Goal: Task Accomplishment & Management: Use online tool/utility

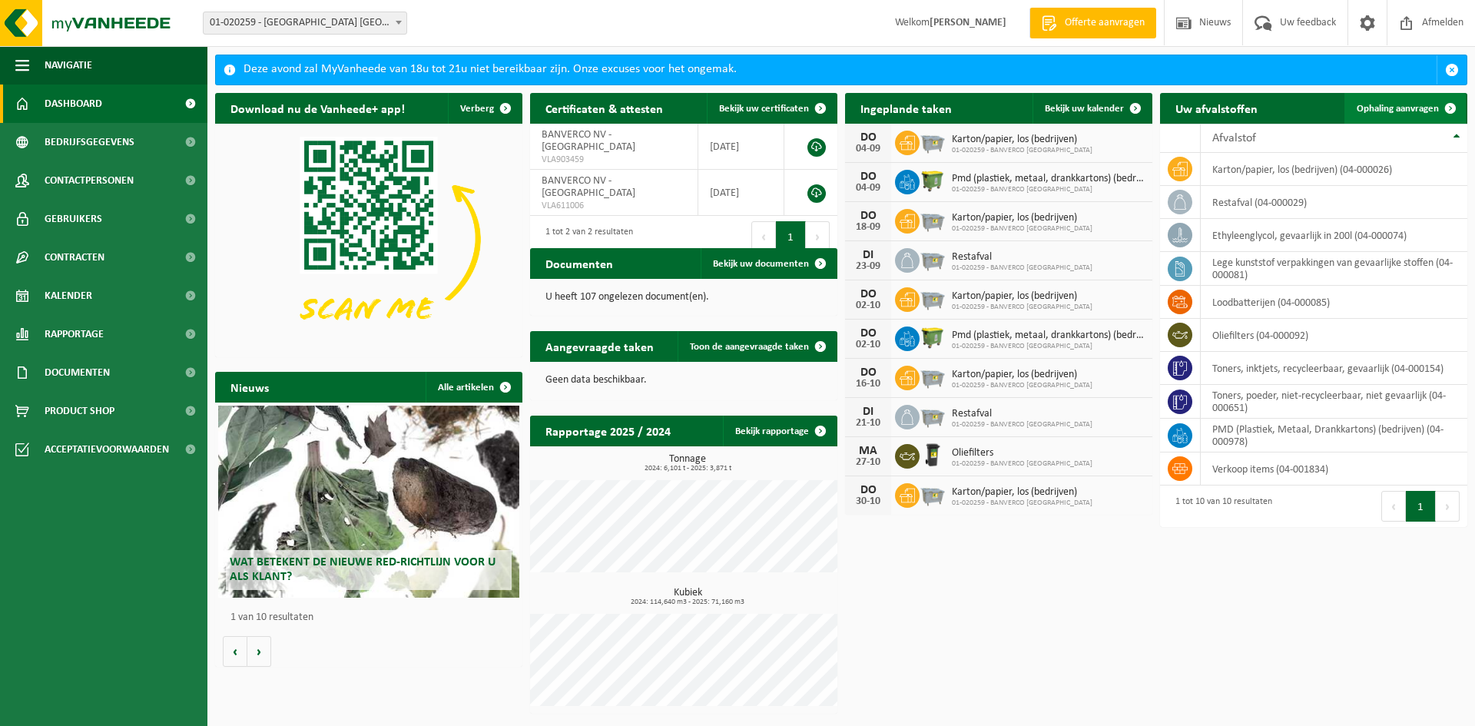
click at [1446, 104] on span at bounding box center [1450, 108] width 31 height 31
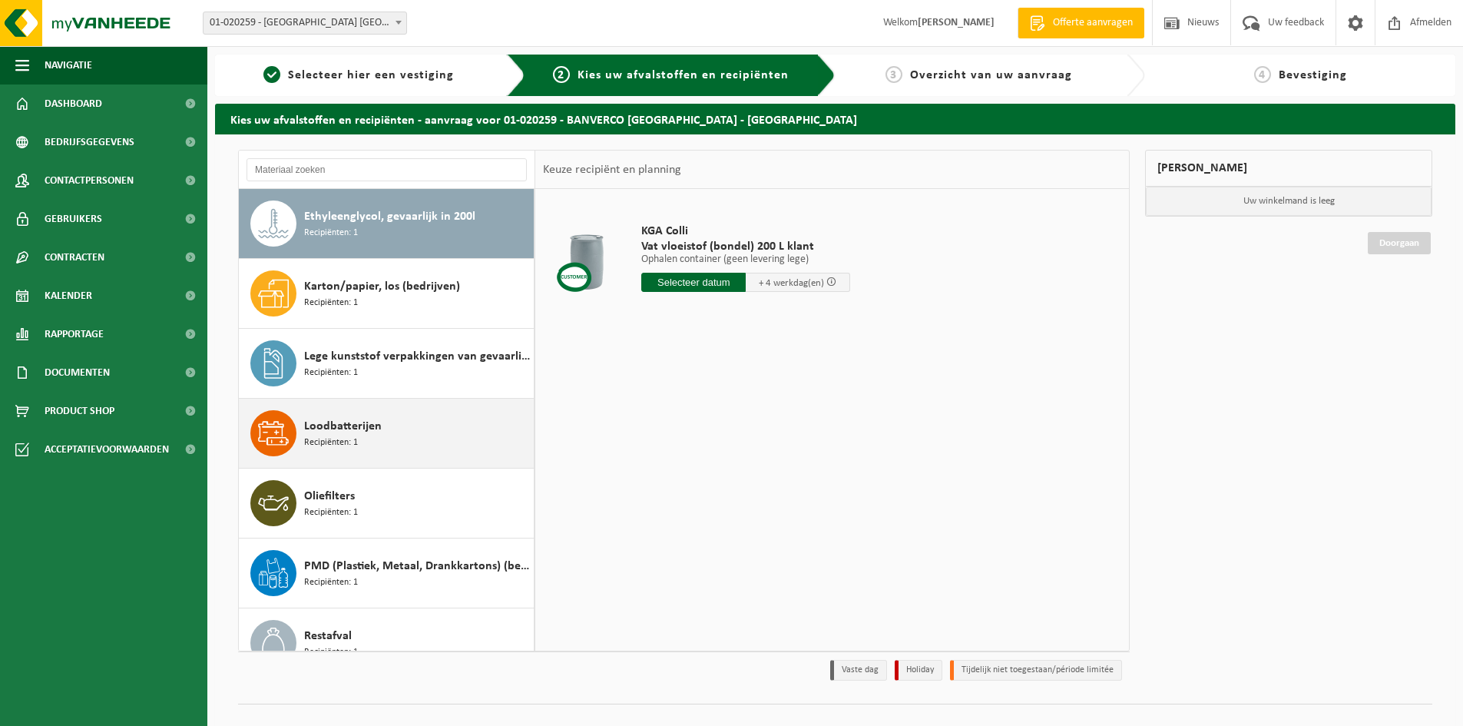
click at [365, 431] on span "Loodbatterijen" at bounding box center [343, 426] width 78 height 18
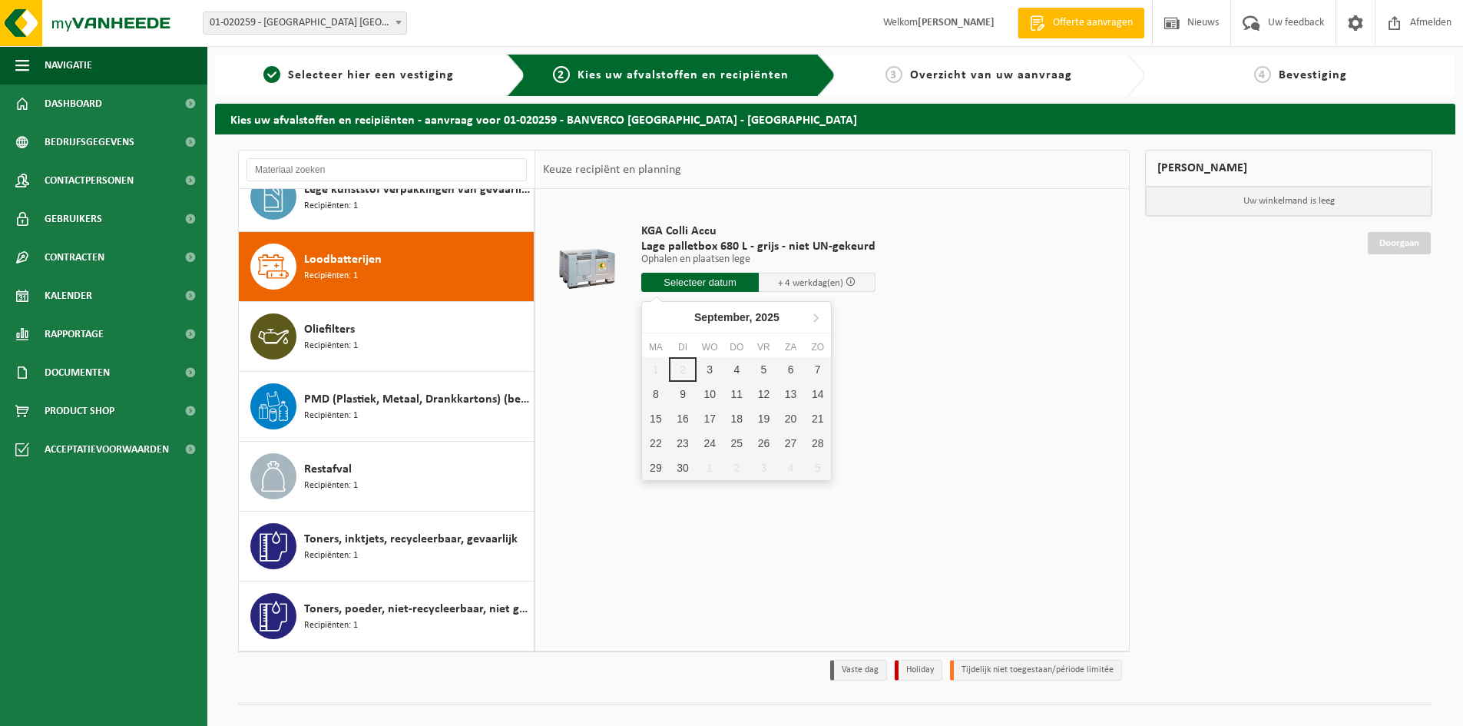
click at [676, 278] on input "text" at bounding box center [700, 282] width 118 height 19
click at [707, 368] on div "3" at bounding box center [710, 369] width 27 height 25
type input "Van 2025-09-03"
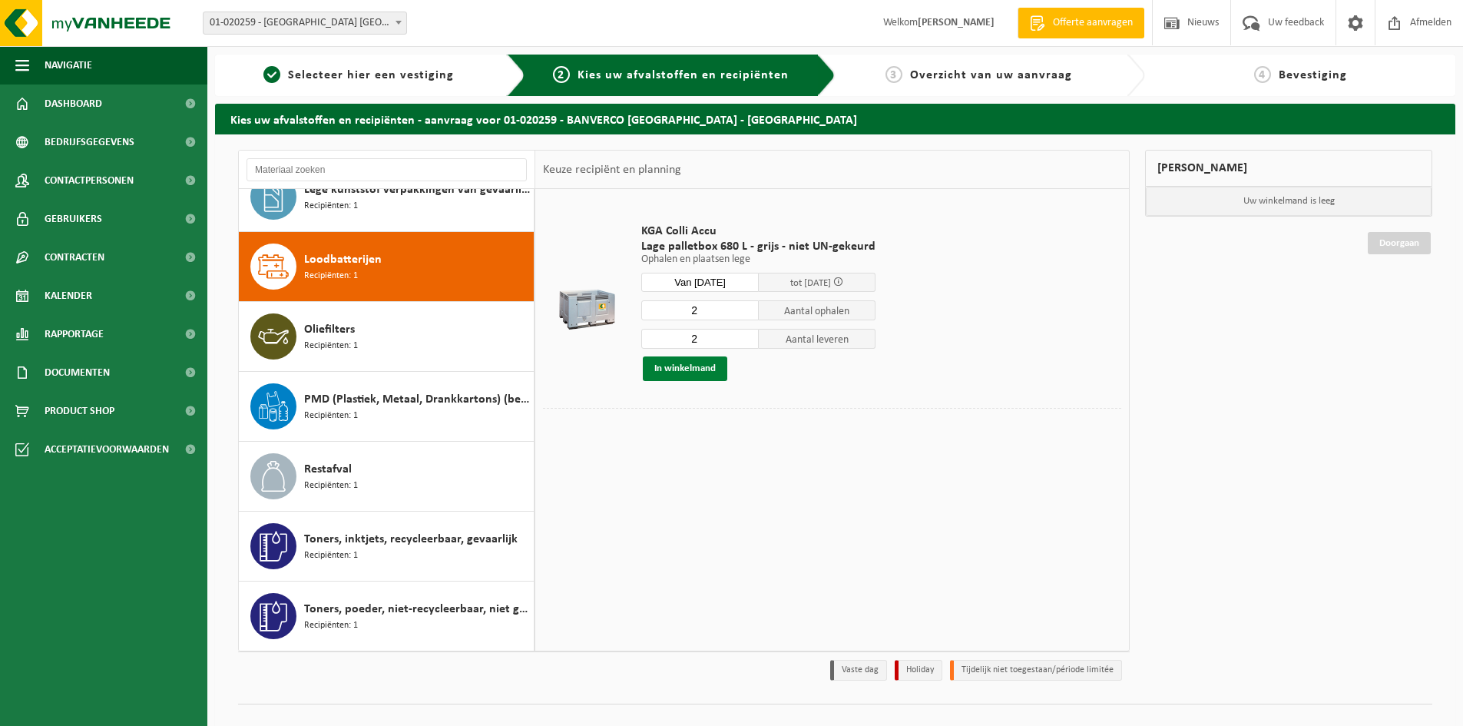
click at [700, 369] on button "In winkelmand" at bounding box center [685, 368] width 84 height 25
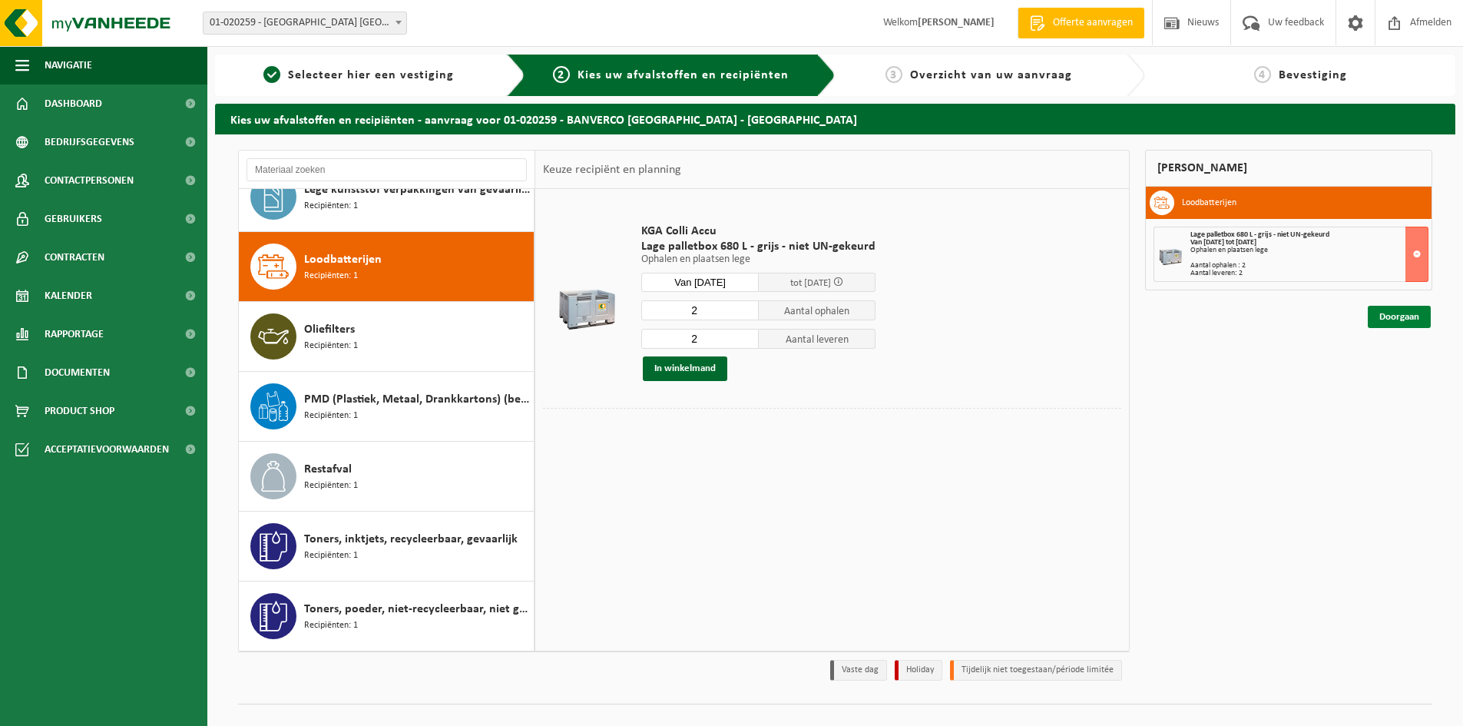
click at [1389, 317] on link "Doorgaan" at bounding box center [1399, 317] width 63 height 22
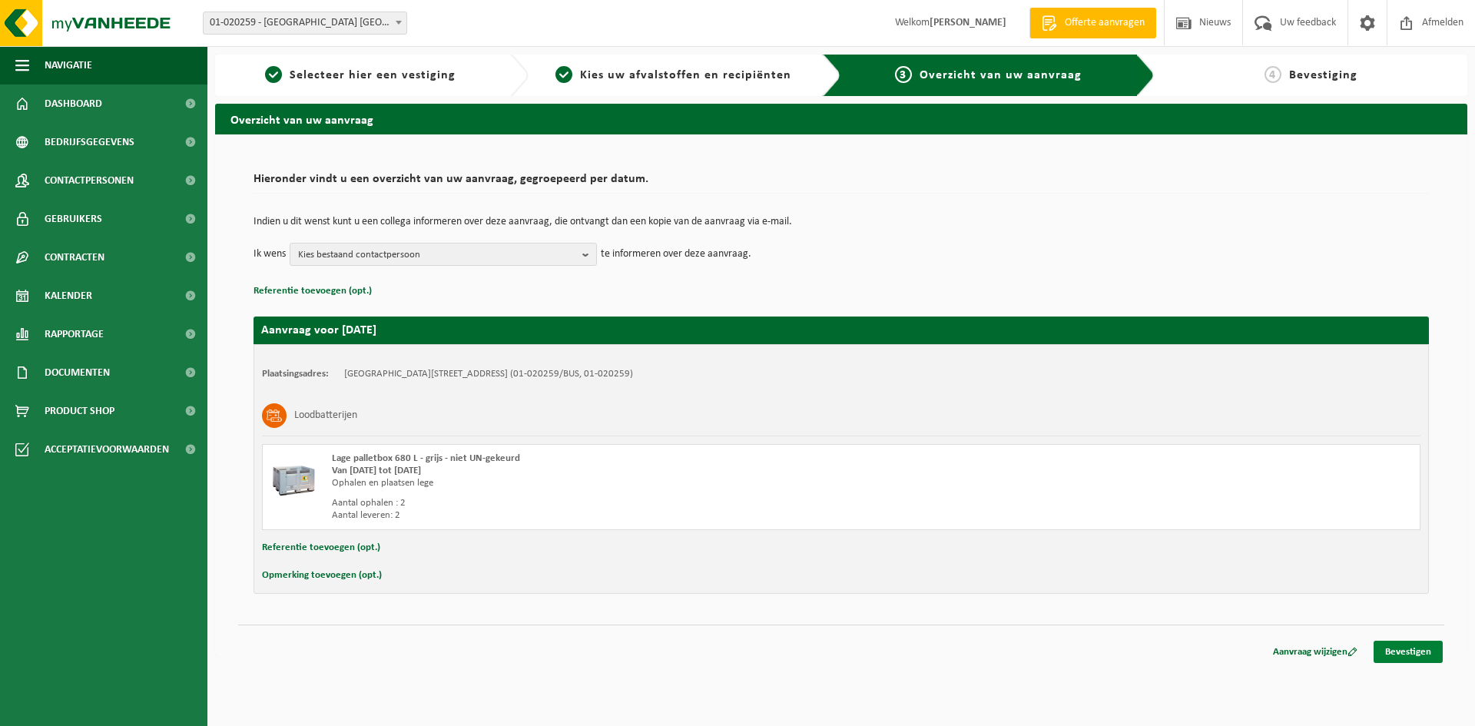
click at [1403, 651] on link "Bevestigen" at bounding box center [1407, 652] width 69 height 22
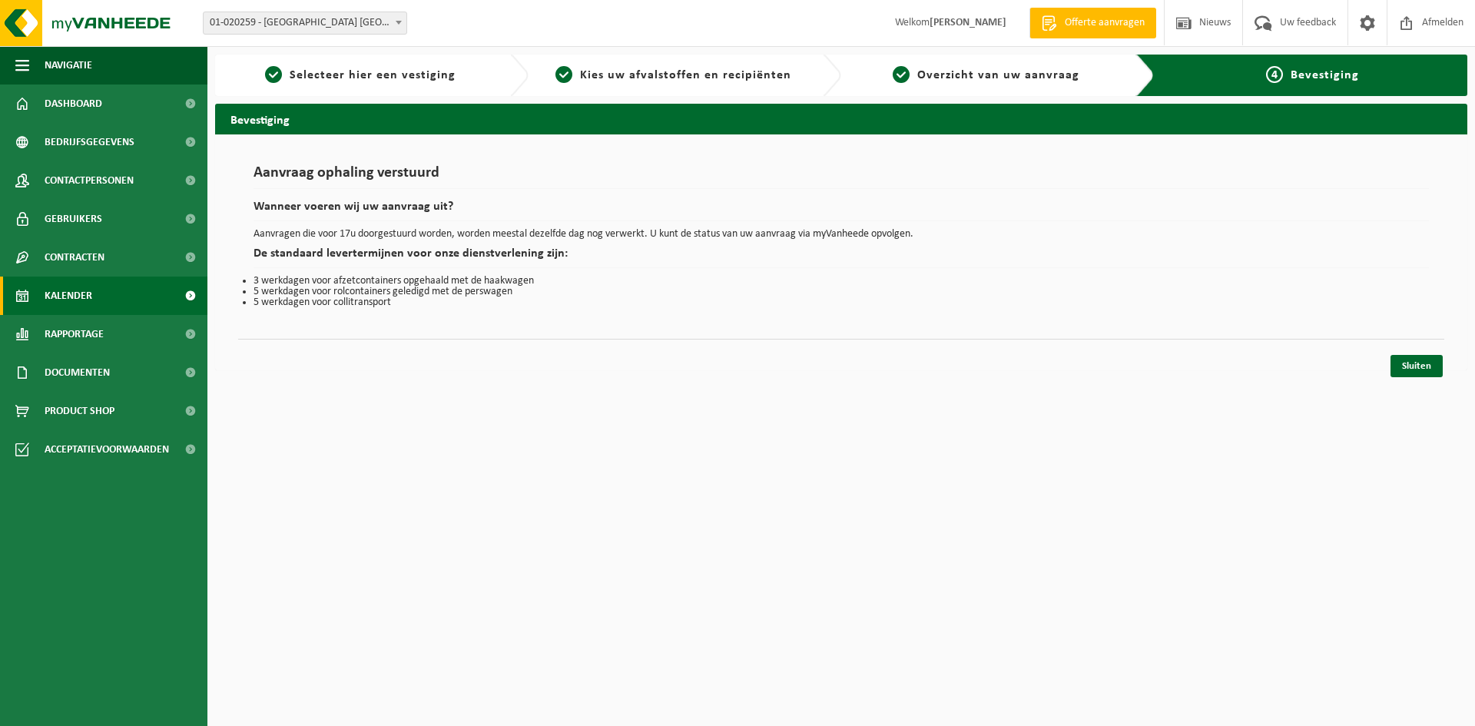
click at [90, 295] on span "Kalender" at bounding box center [69, 296] width 48 height 38
